Goal: Information Seeking & Learning: Learn about a topic

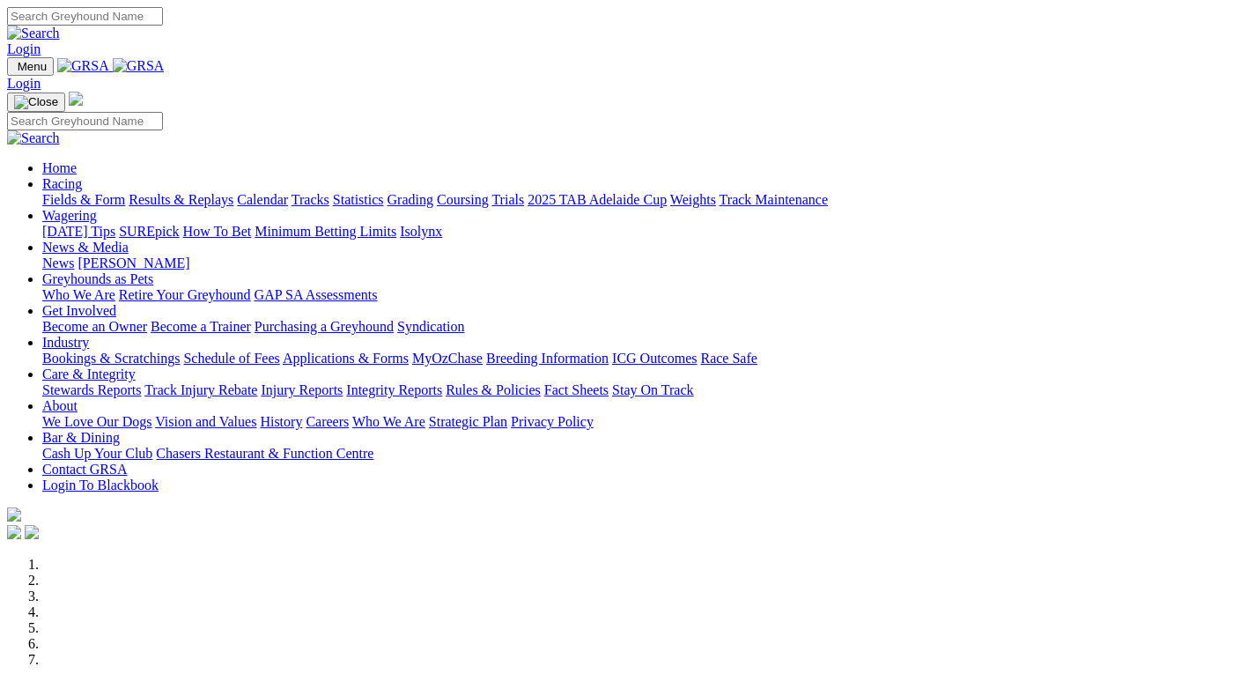
scroll to position [724, 0]
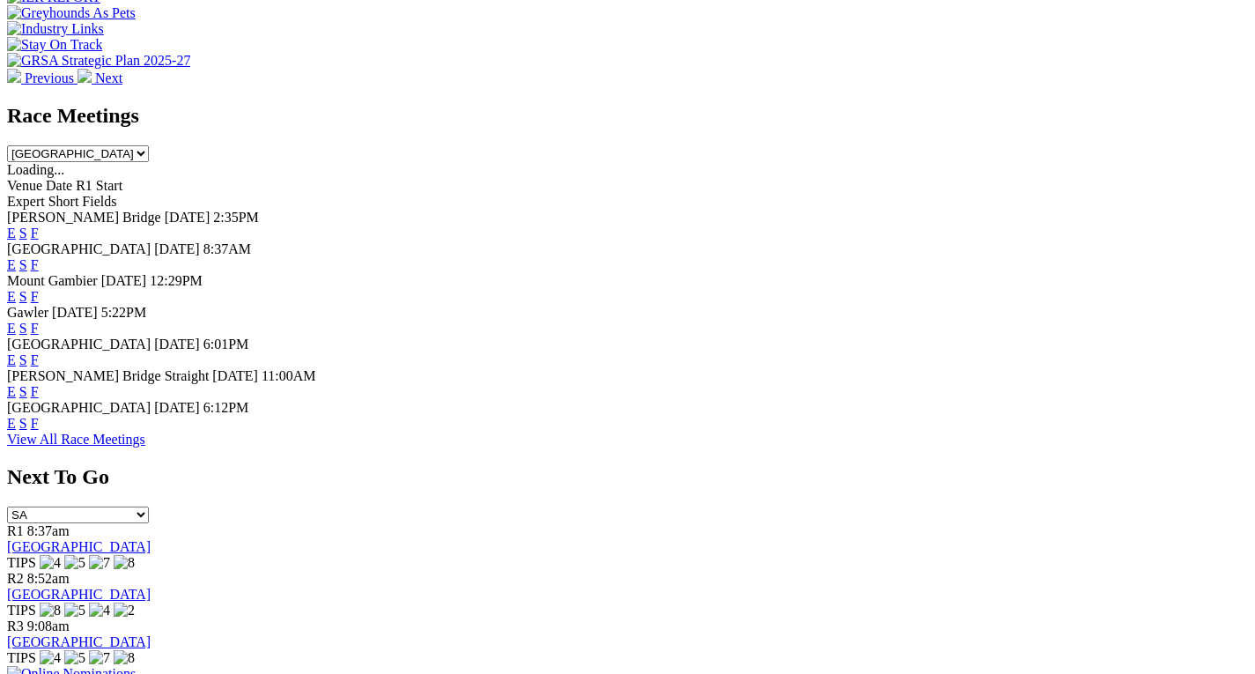
click at [39, 424] on link "F" at bounding box center [35, 423] width 8 height 15
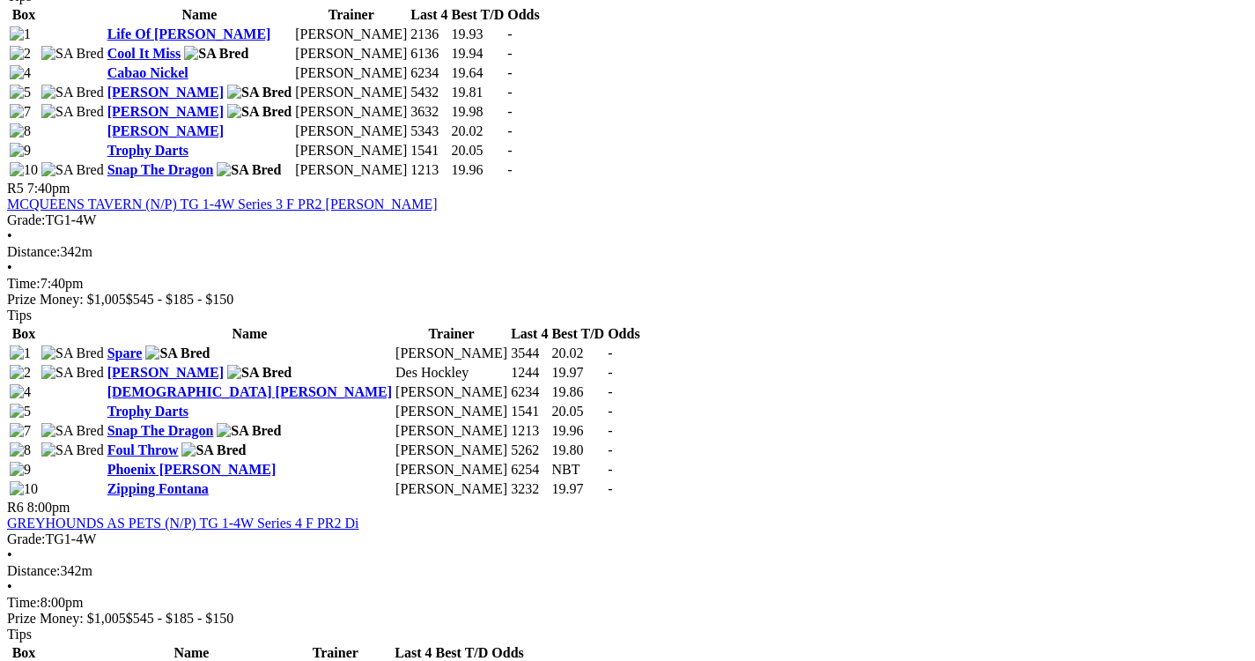
scroll to position [1993, 0]
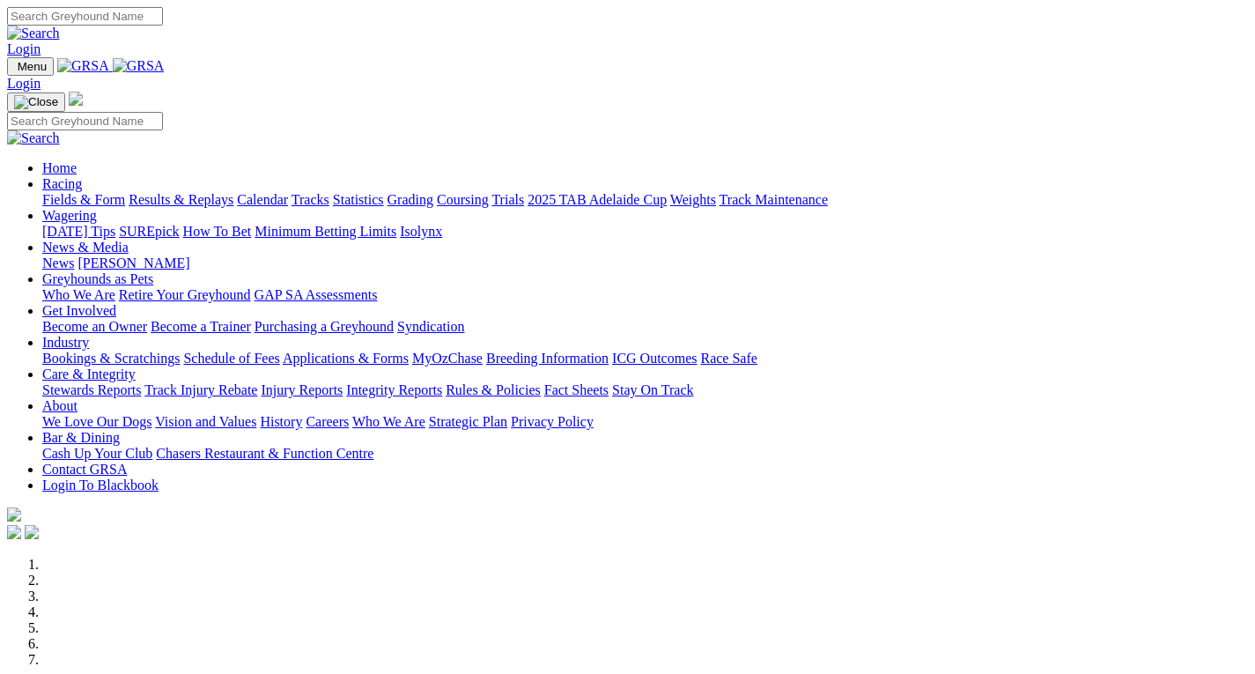
scroll to position [724, 0]
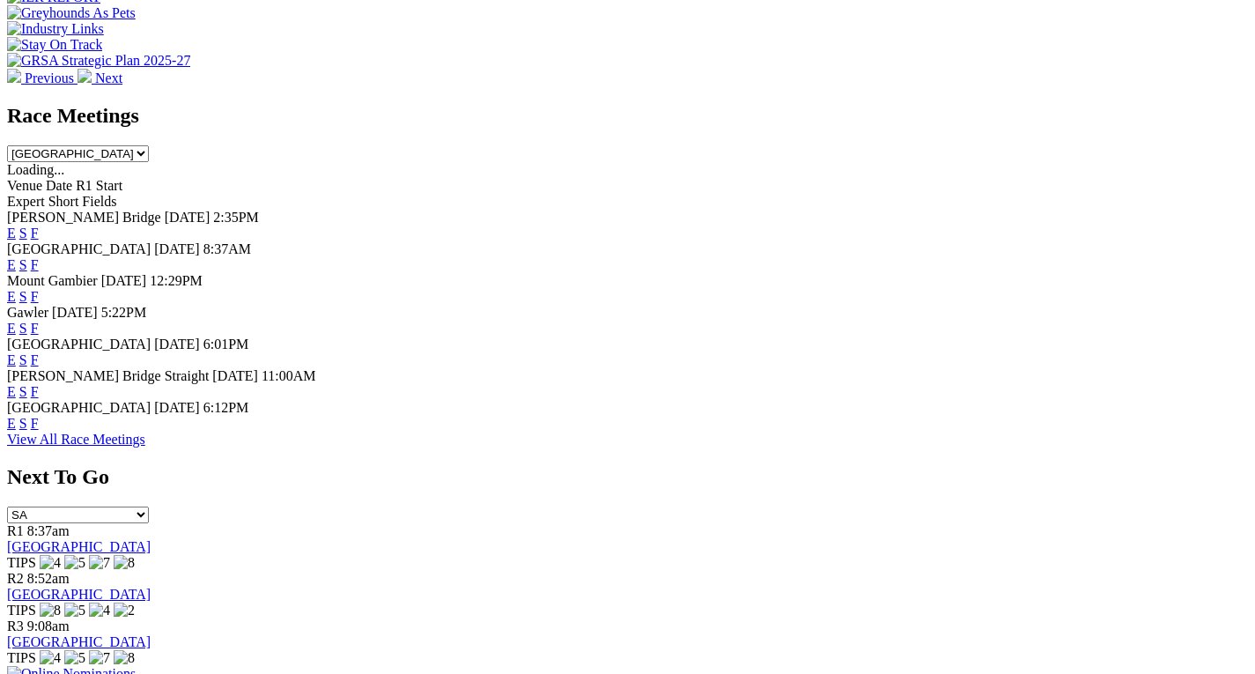
click at [39, 257] on link "F" at bounding box center [35, 264] width 8 height 15
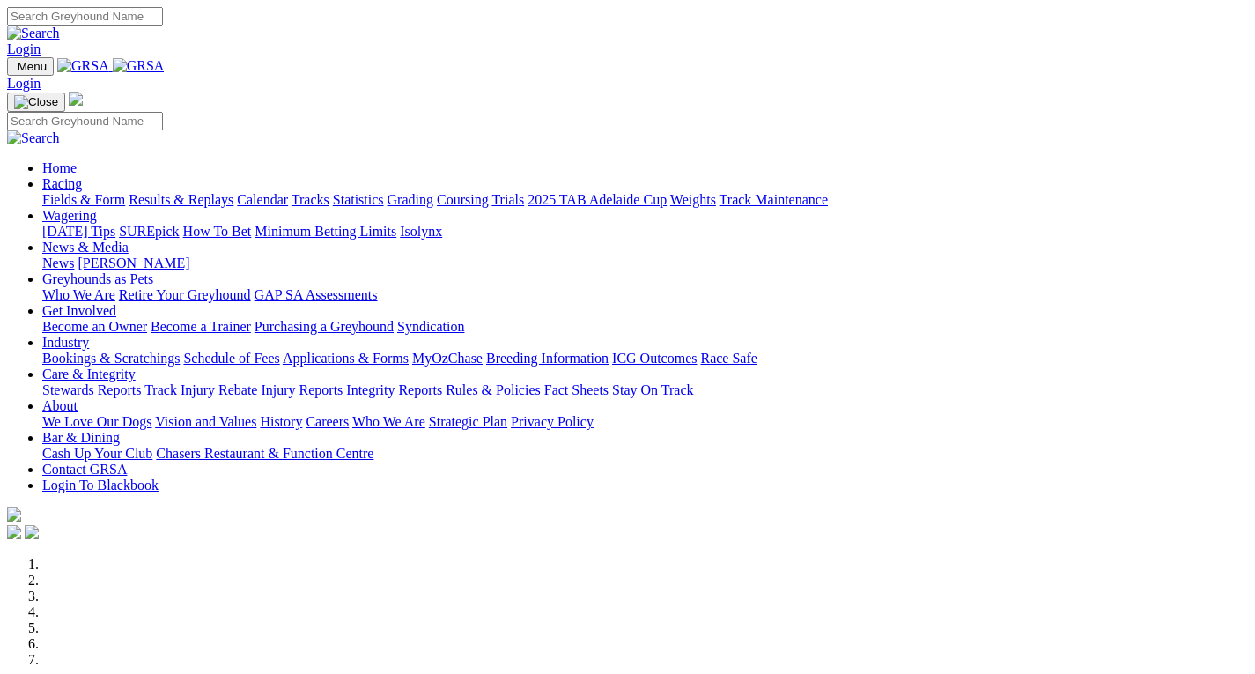
scroll to position [726, 0]
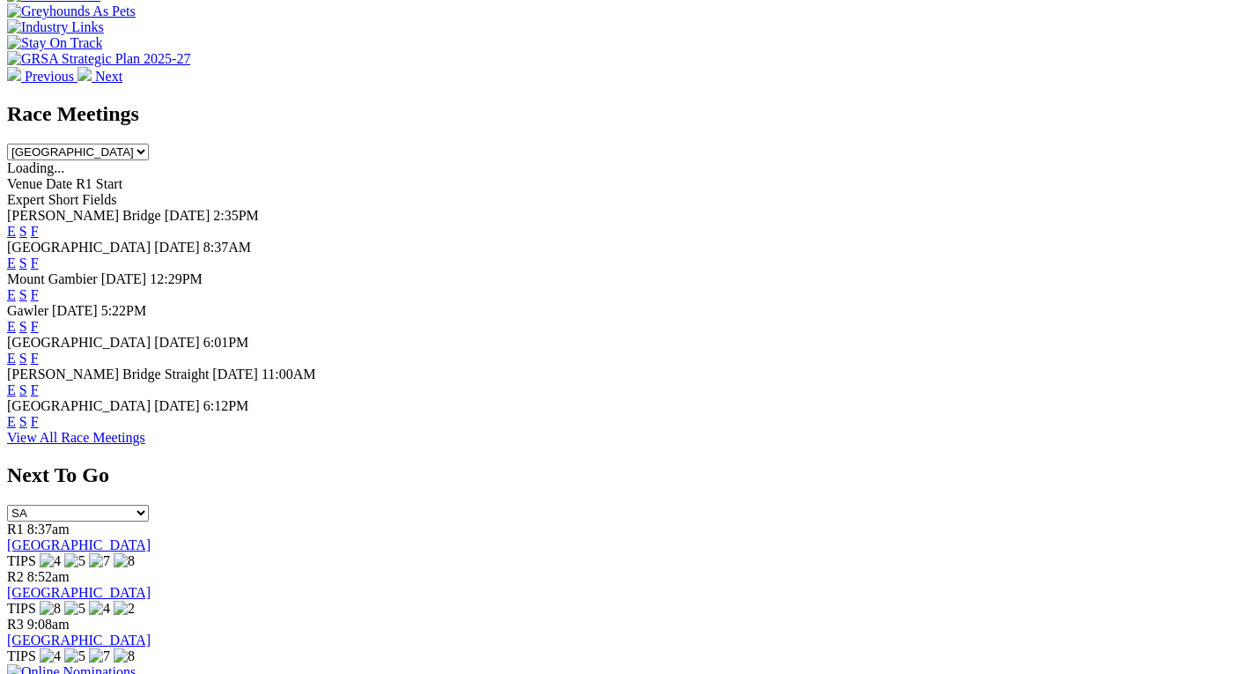
click at [39, 351] on link "F" at bounding box center [35, 358] width 8 height 15
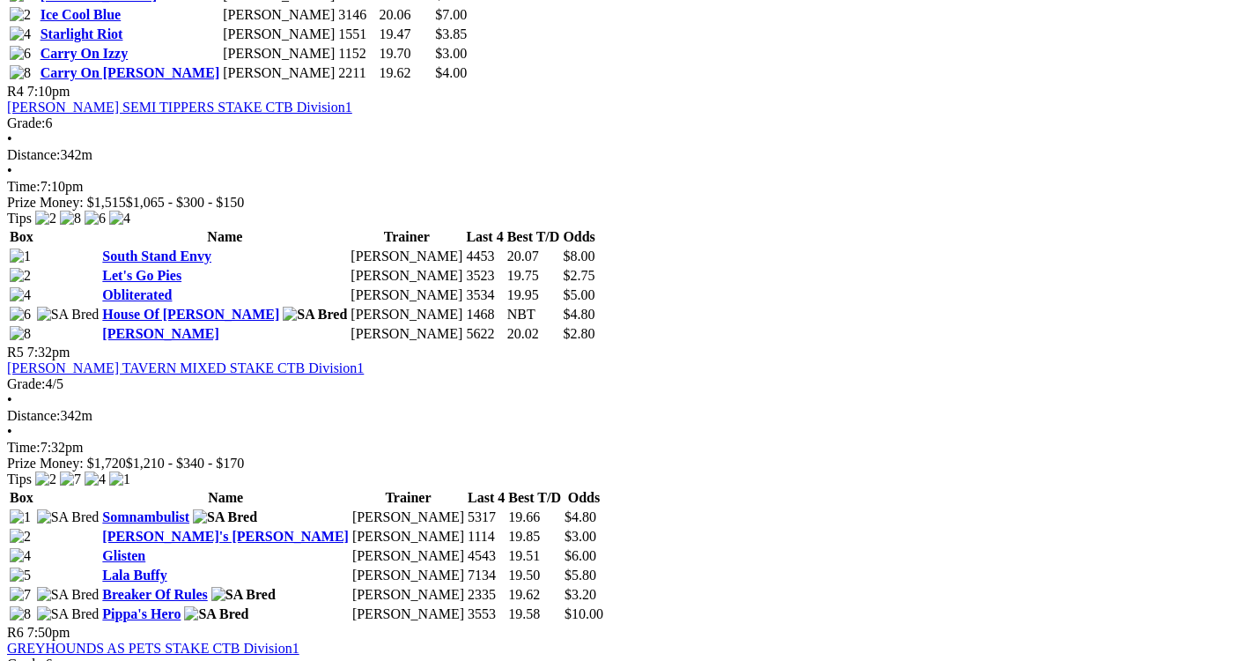
scroll to position [1660, 0]
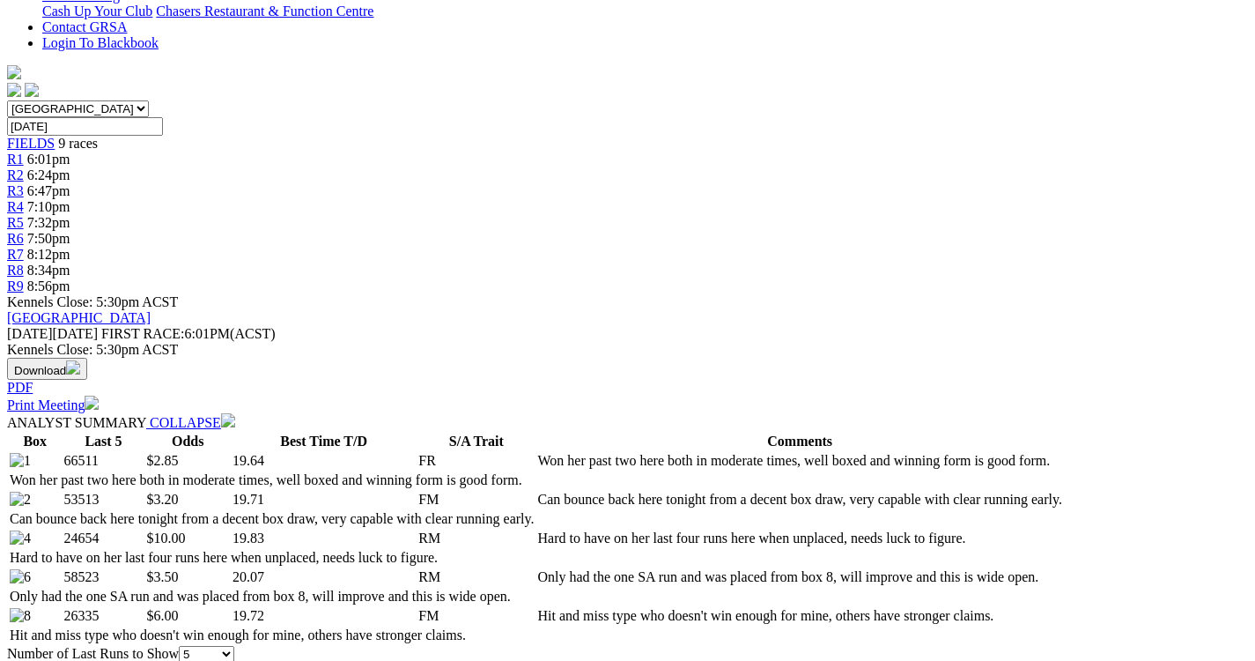
scroll to position [509, 0]
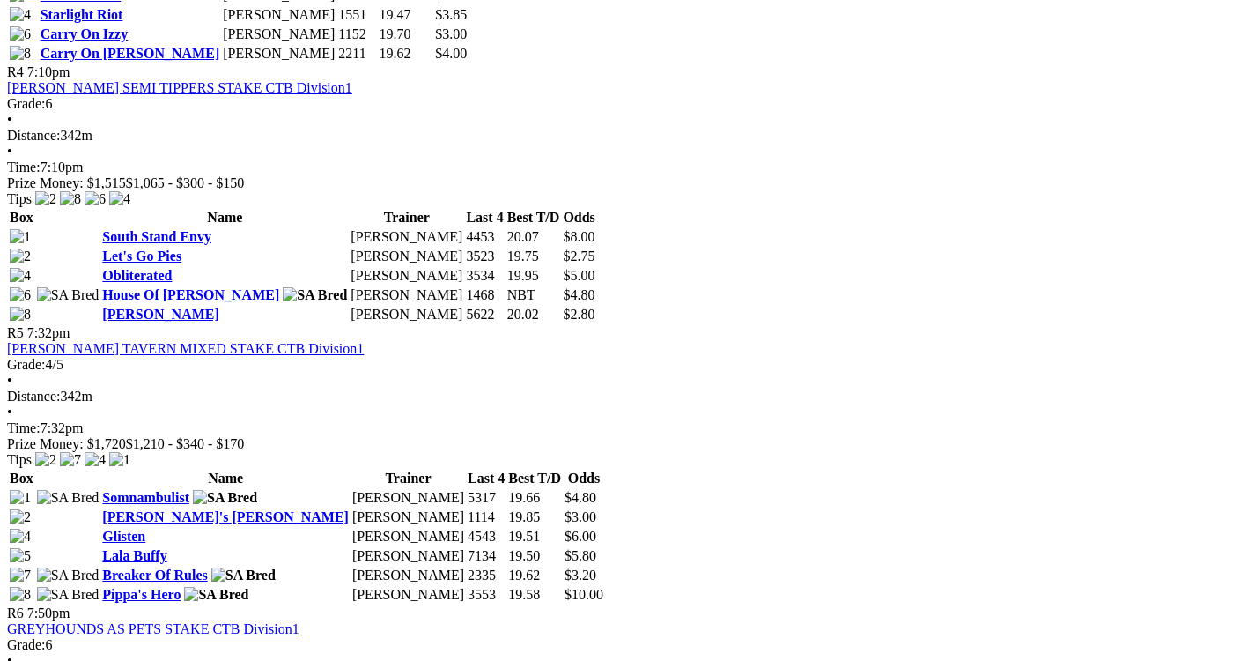
scroll to position [1679, 0]
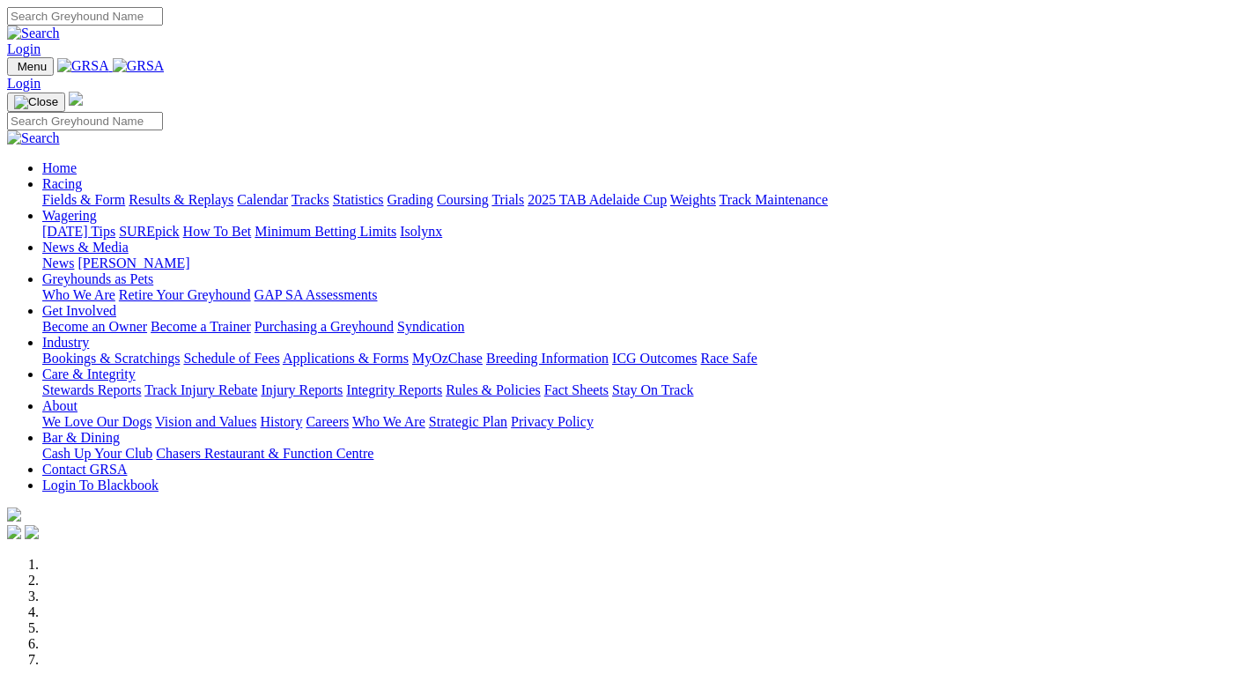
click at [141, 382] on link "Stewards Reports" at bounding box center [91, 389] width 99 height 15
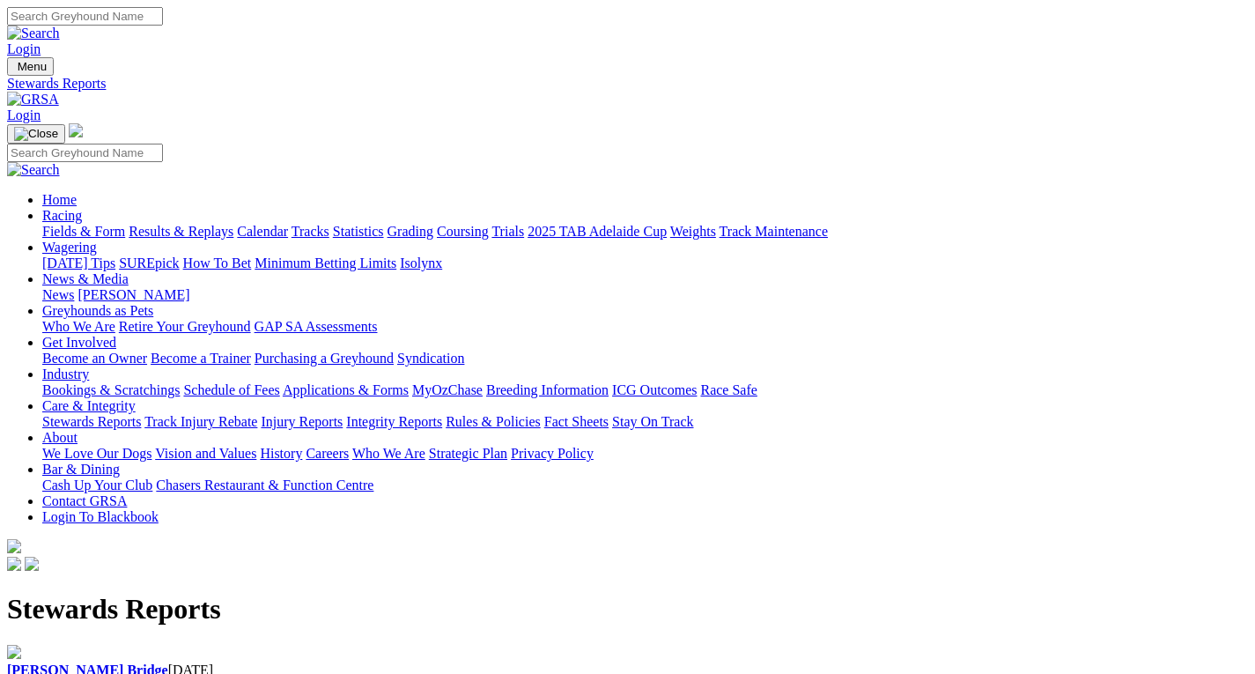
click at [152, 662] on b "[PERSON_NAME] Bridge" at bounding box center [87, 669] width 161 height 15
click at [442, 414] on link "Integrity Reports" at bounding box center [394, 421] width 96 height 15
click at [78, 661] on link "IHP Hearings" at bounding box center [45, 668] width 77 height 15
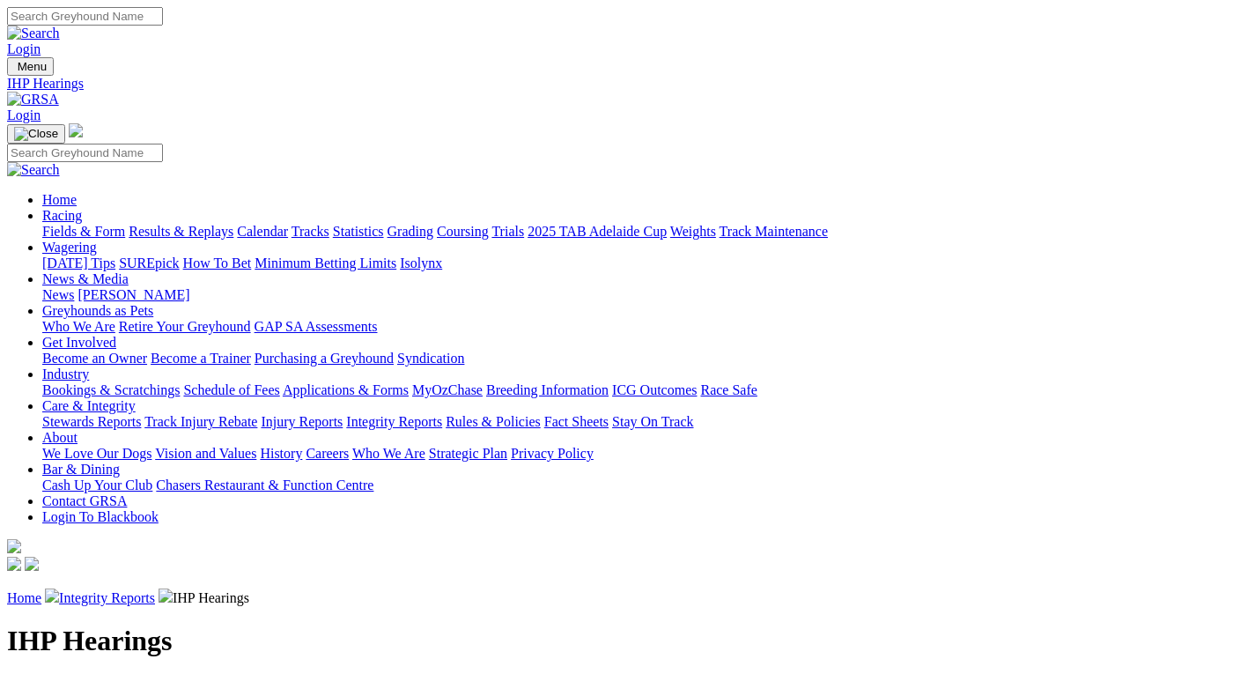
click at [155, 590] on link "Integrity Reports" at bounding box center [107, 597] width 96 height 15
